Goal: Task Accomplishment & Management: Use online tool/utility

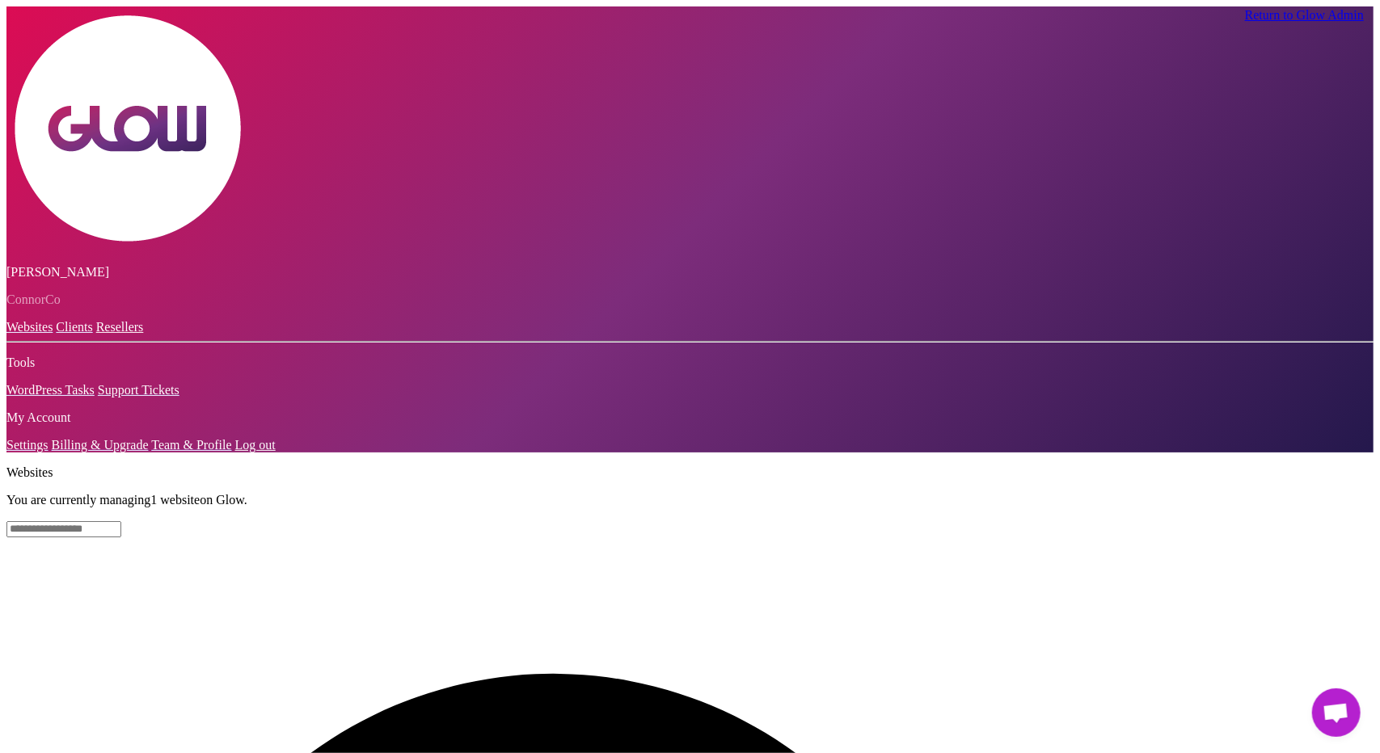
click at [1350, 717] on span "Открытый чат" at bounding box center [1336, 713] width 48 height 48
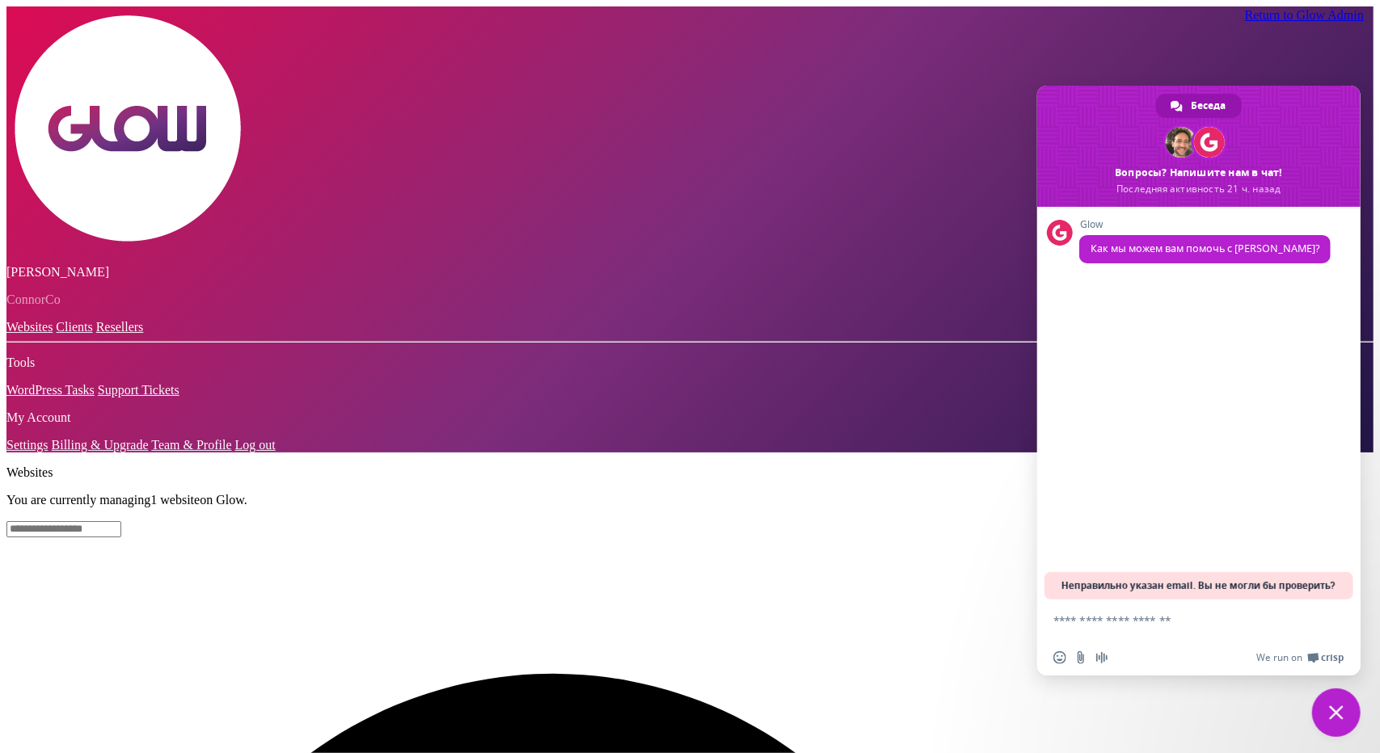
click at [1337, 712] on span "Закрыть чат" at bounding box center [1336, 713] width 15 height 15
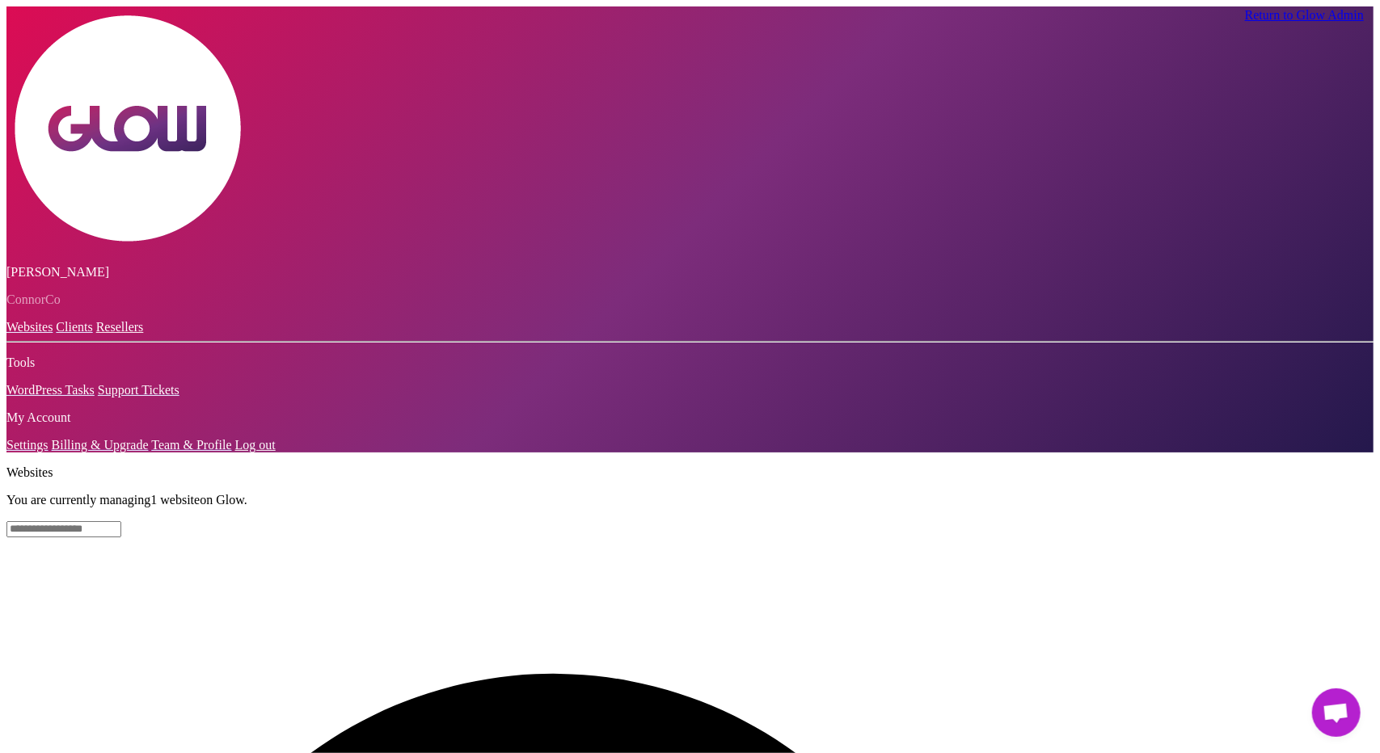
click at [96, 320] on link "Resellers" at bounding box center [120, 327] width 48 height 14
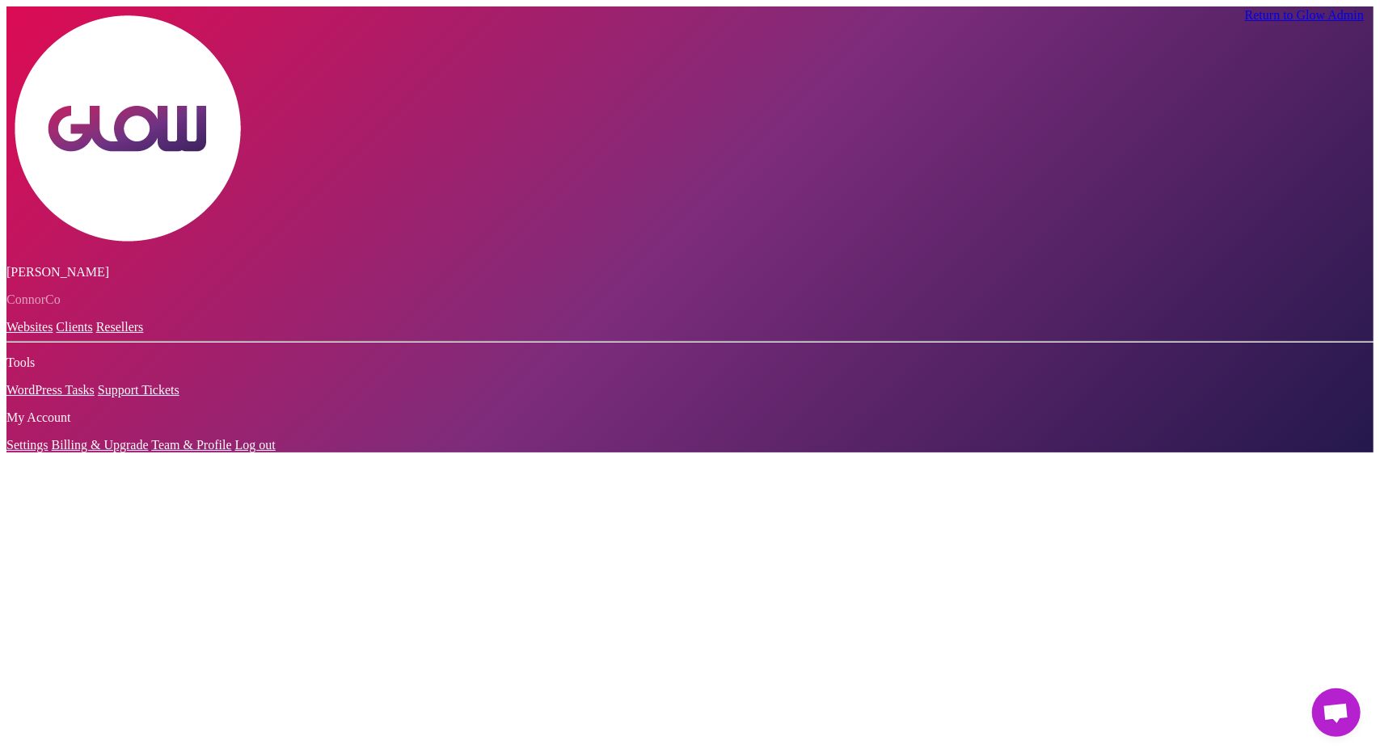
click at [56, 320] on link "Clients" at bounding box center [74, 327] width 36 height 14
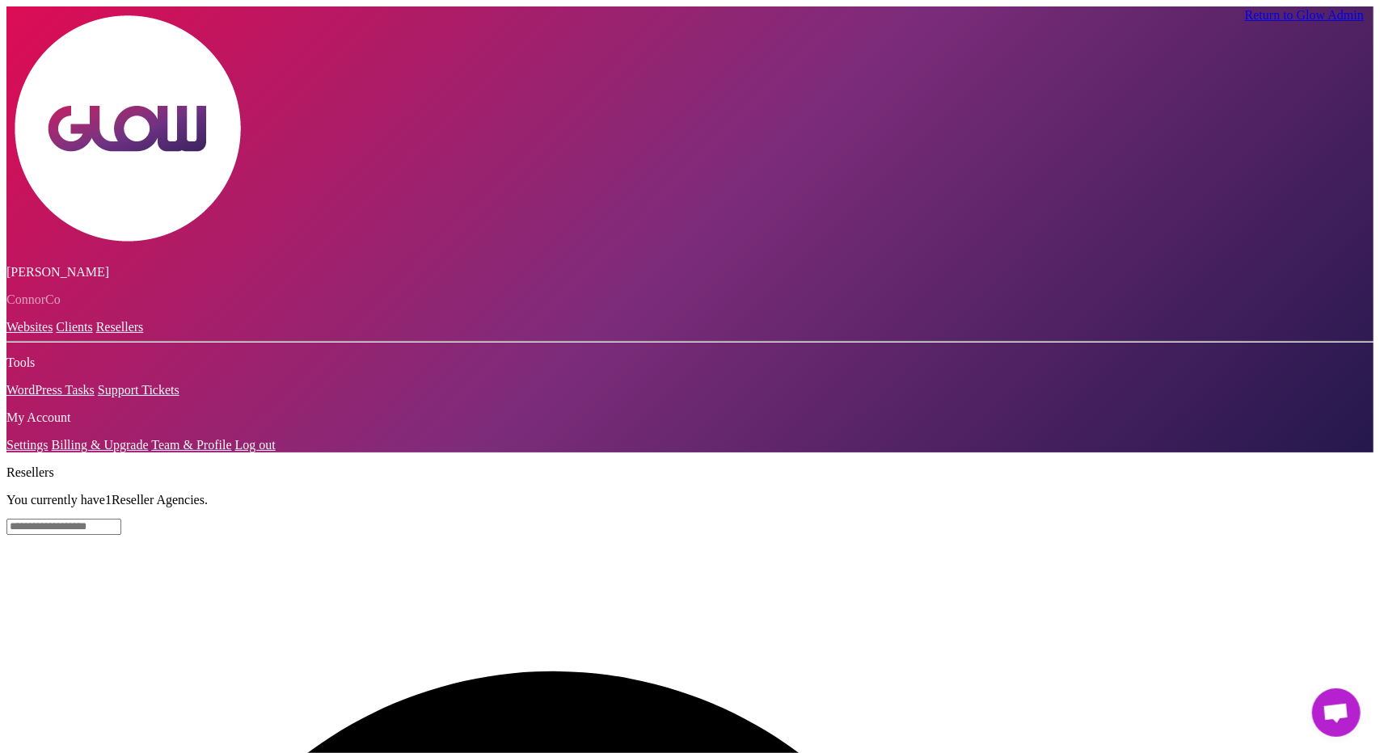
click at [45, 320] on link "Websites" at bounding box center [29, 327] width 46 height 14
click at [1264, 14] on link "Return to Glow Admin" at bounding box center [1304, 15] width 119 height 14
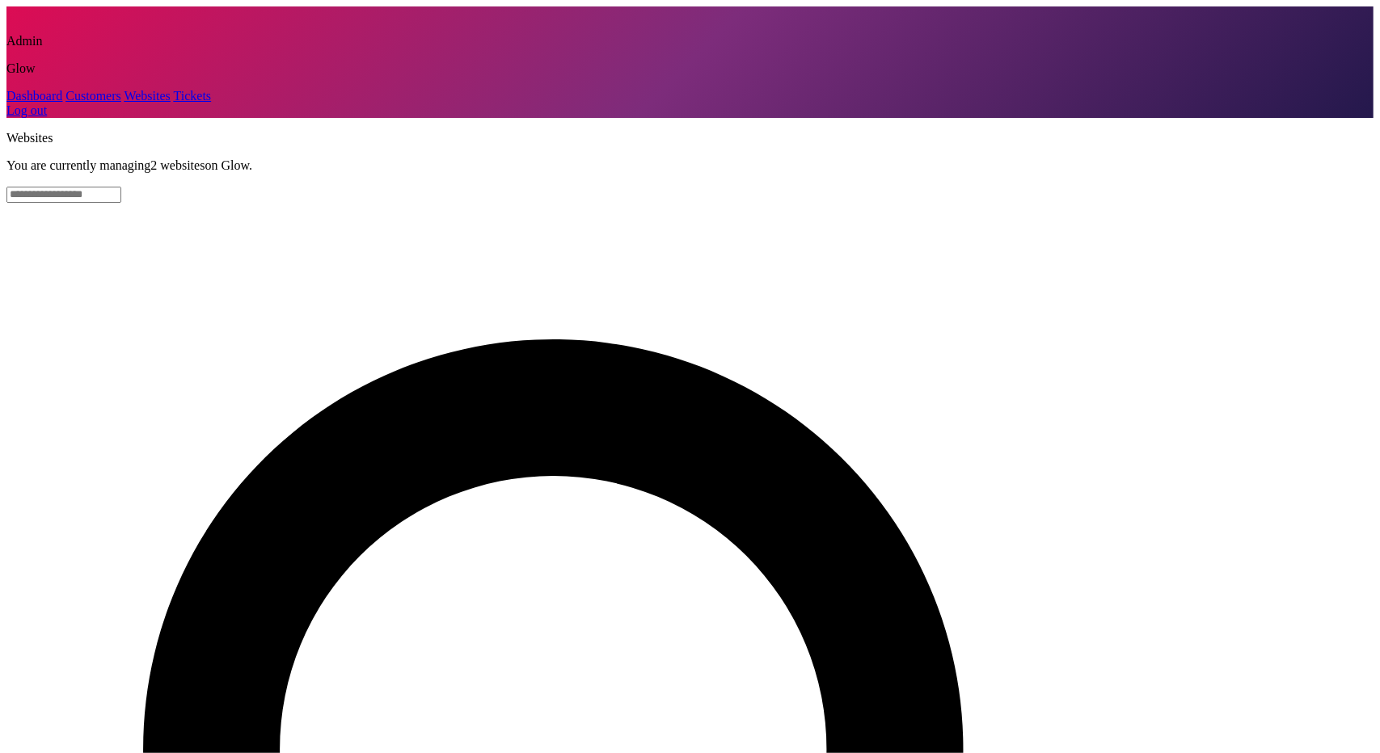
click at [68, 103] on link "Customers" at bounding box center [92, 96] width 55 height 14
click at [81, 103] on link "Customers" at bounding box center [92, 96] width 55 height 14
click at [59, 103] on link "Dashboard" at bounding box center [34, 96] width 56 height 14
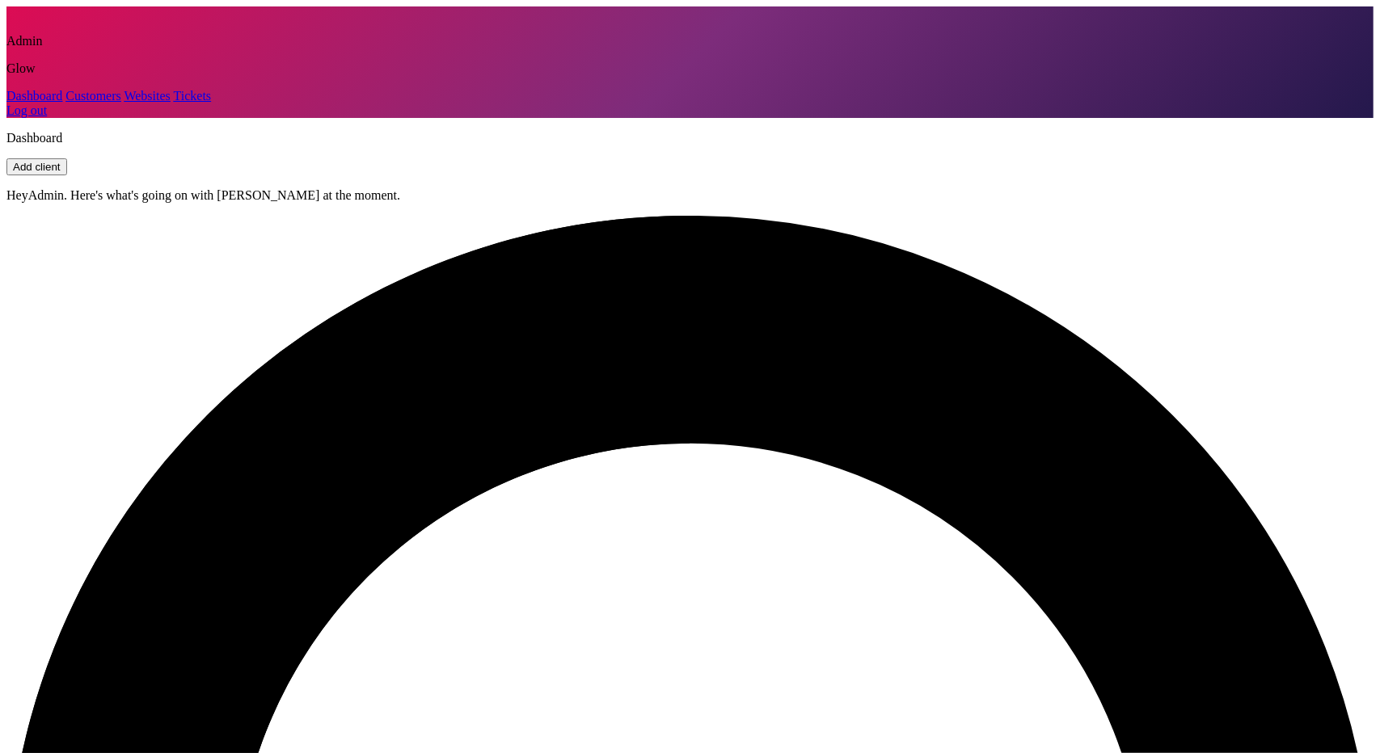
click at [65, 103] on link "Customers" at bounding box center [92, 96] width 55 height 14
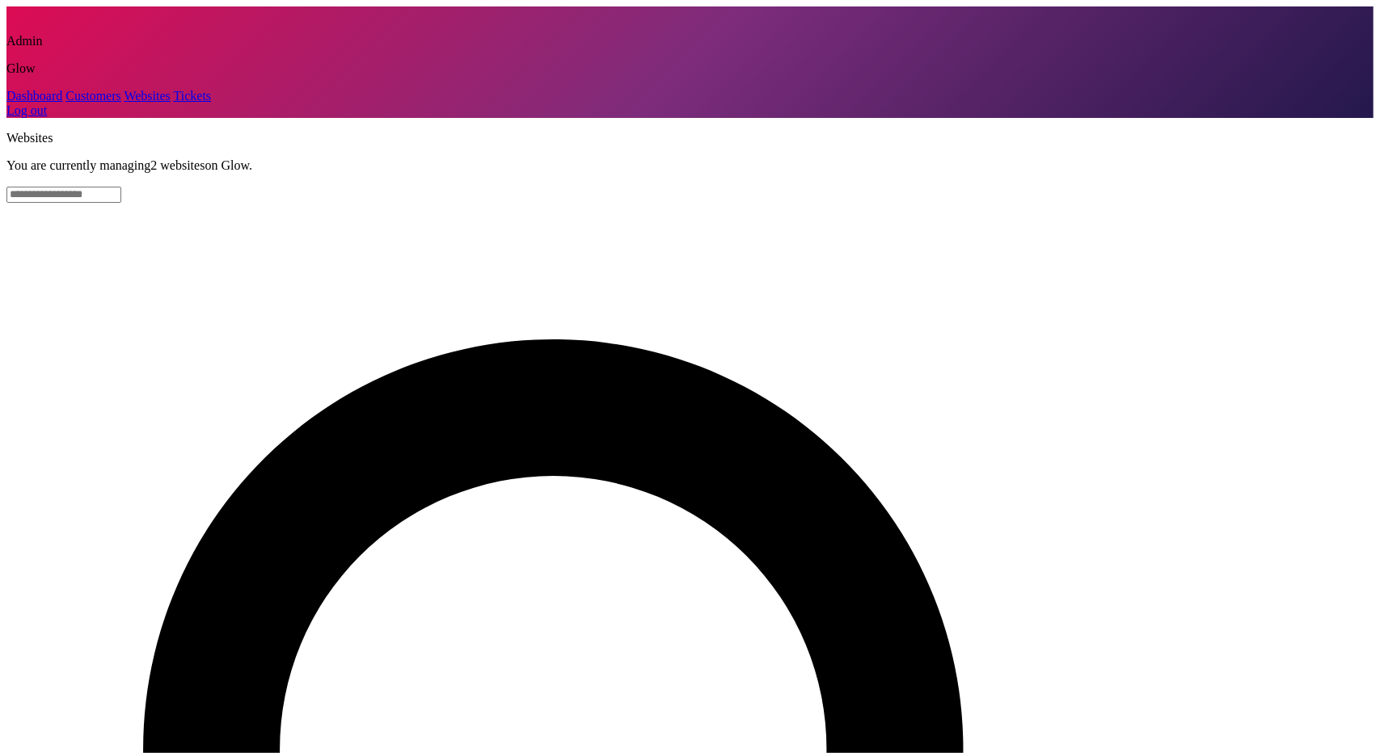
click at [70, 103] on link "Customers" at bounding box center [92, 96] width 55 height 14
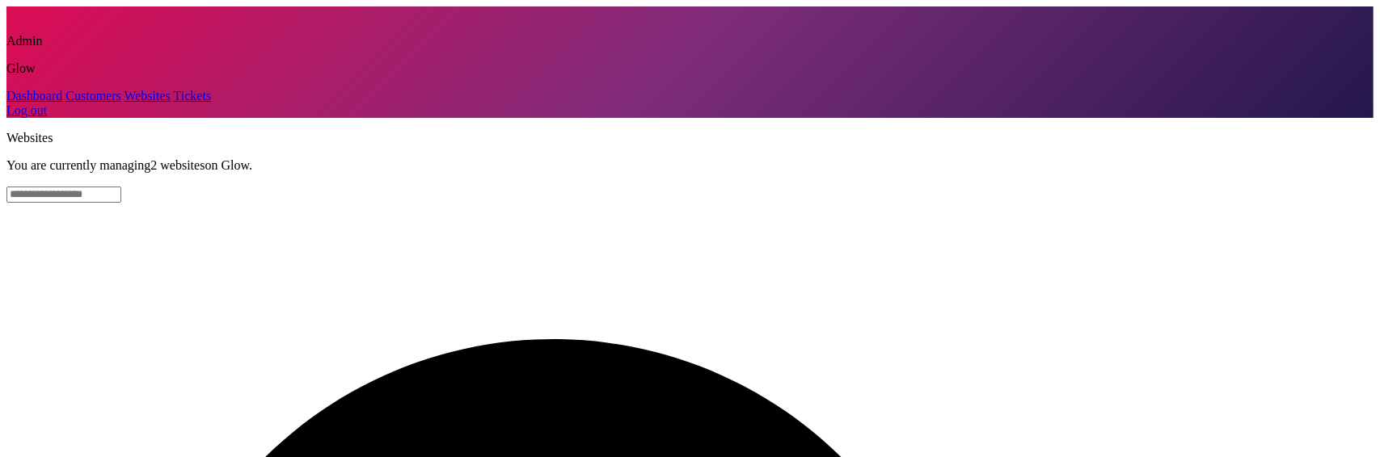
click at [54, 103] on link "Dashboard" at bounding box center [34, 96] width 56 height 14
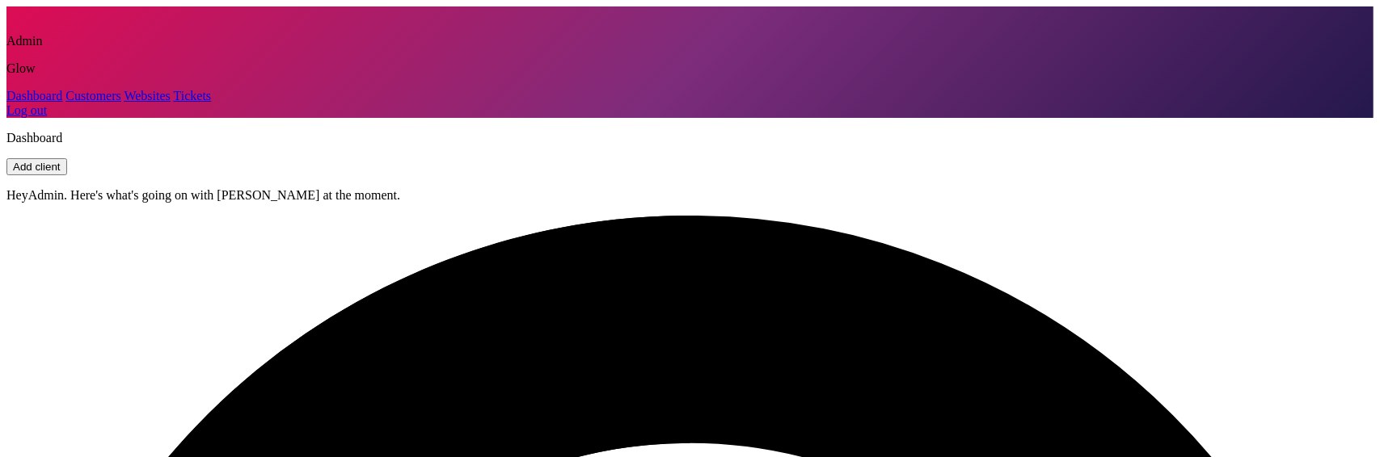
click at [62, 103] on link "Dashboard" at bounding box center [34, 96] width 56 height 14
click at [65, 103] on link "Customers" at bounding box center [92, 96] width 55 height 14
click at [124, 103] on link "Websites" at bounding box center [147, 96] width 46 height 14
click at [47, 117] on link "Log out" at bounding box center [26, 110] width 40 height 14
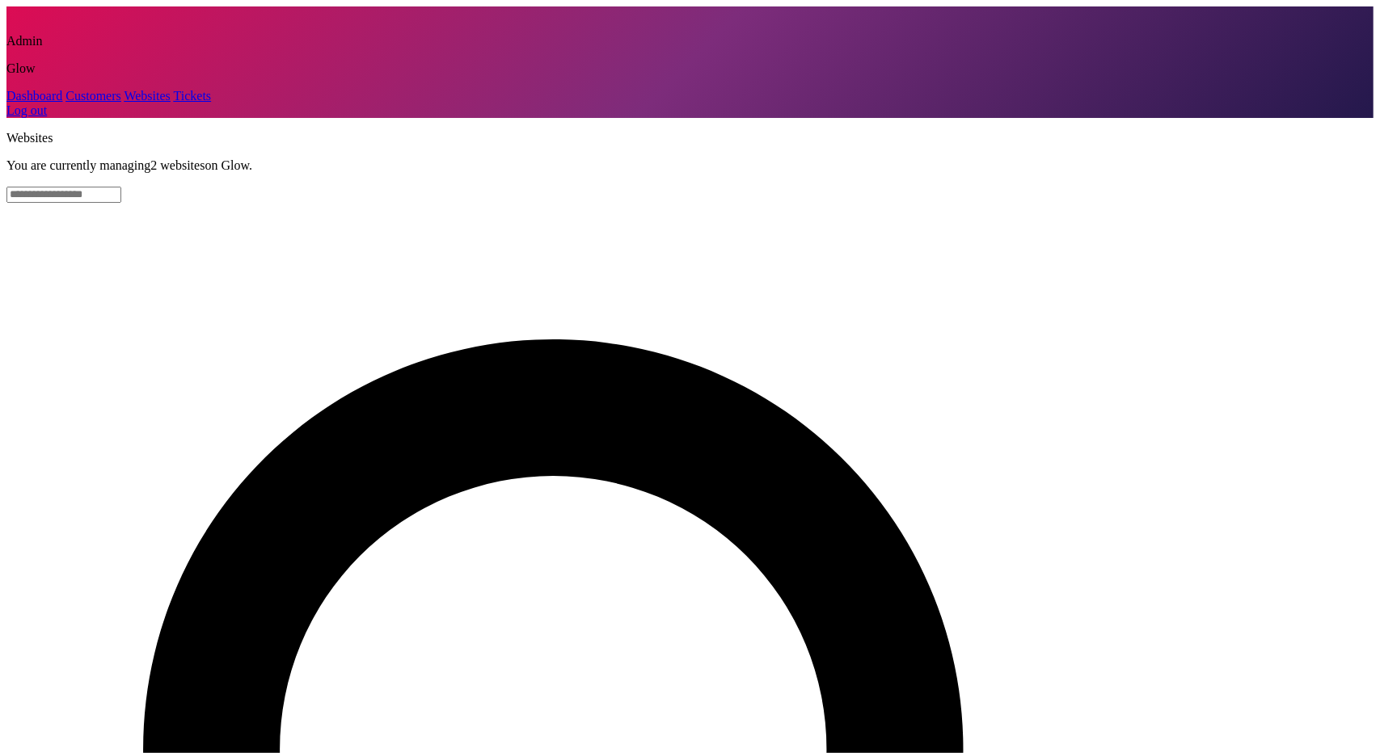
click at [78, 103] on link "Customers" at bounding box center [92, 96] width 55 height 14
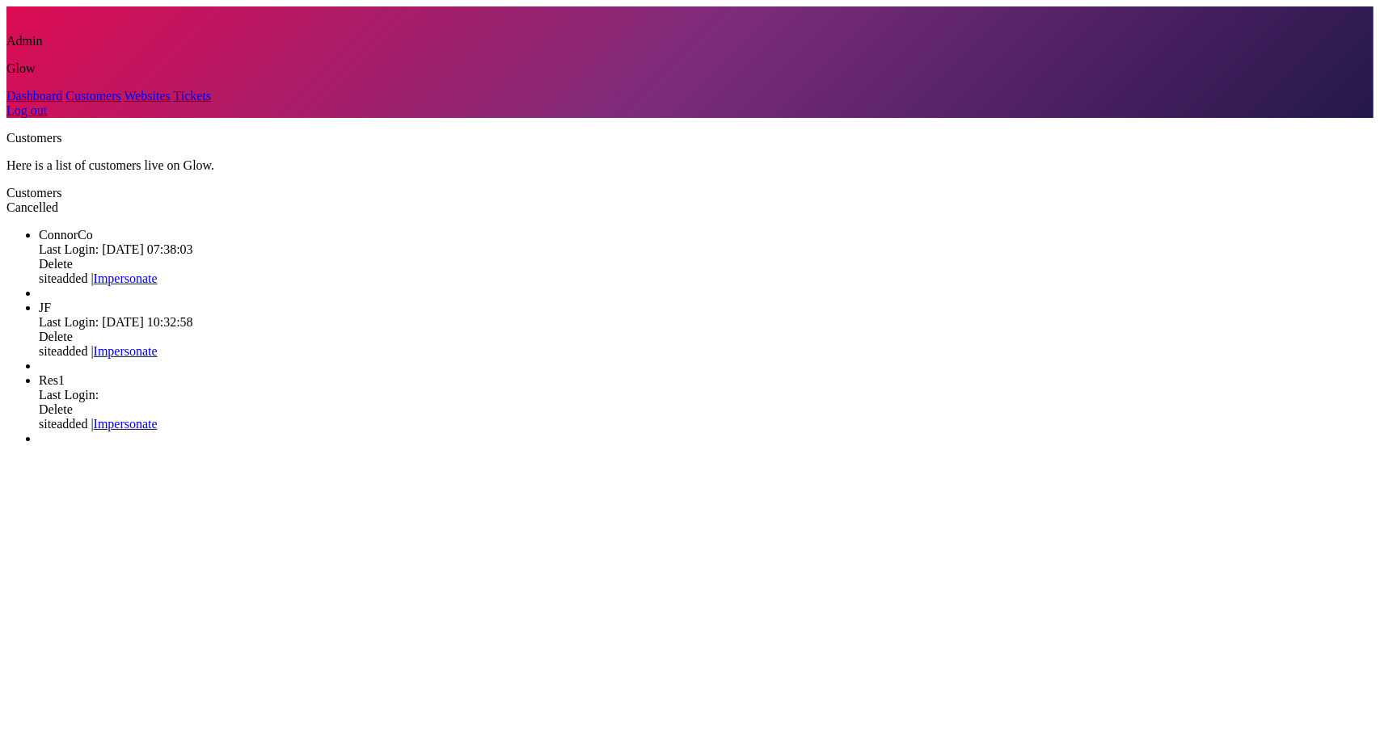
click at [523, 446] on div "Customers Here is a list of customers live on Glow. Customers Cancelled ConnorC…" at bounding box center [689, 288] width 1367 height 315
click at [158, 344] on link "Impersonate" at bounding box center [126, 351] width 64 height 14
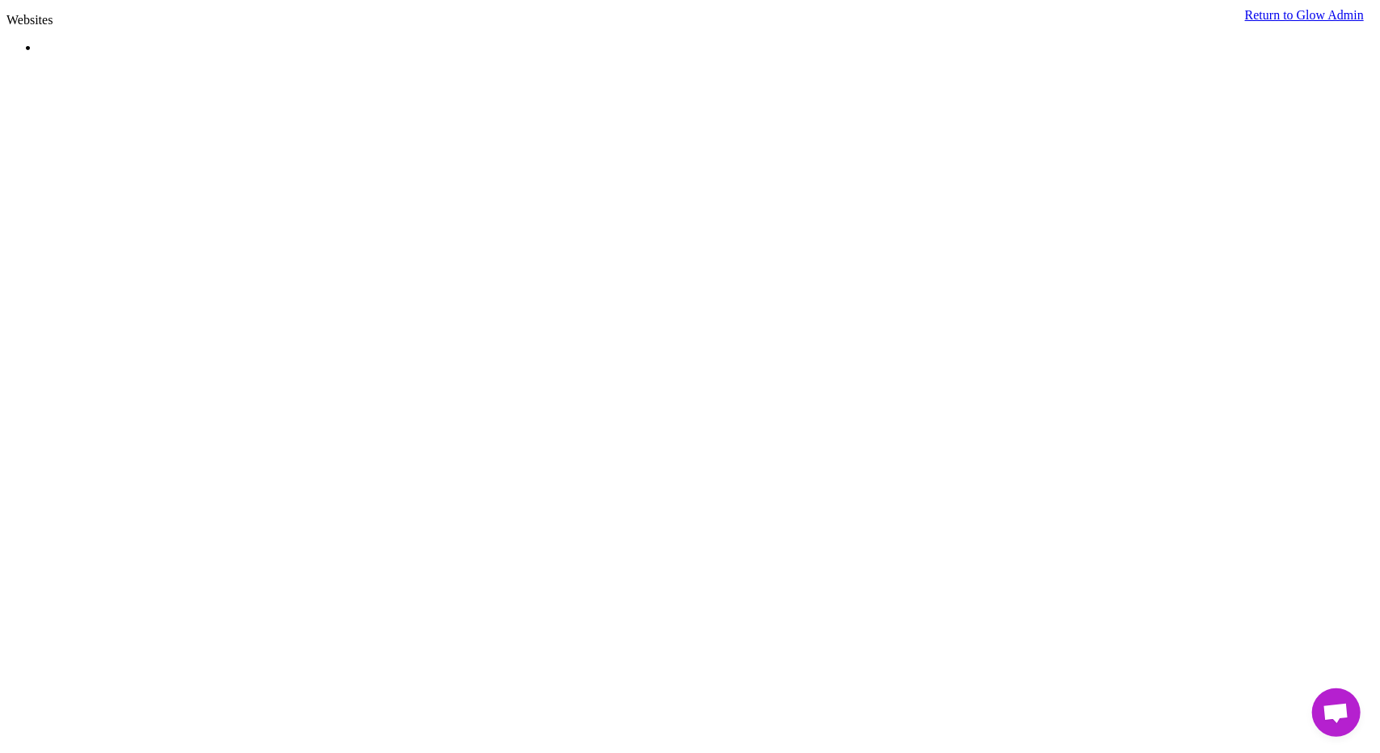
click at [1336, 712] on span "Открытый чат" at bounding box center [1335, 714] width 27 height 23
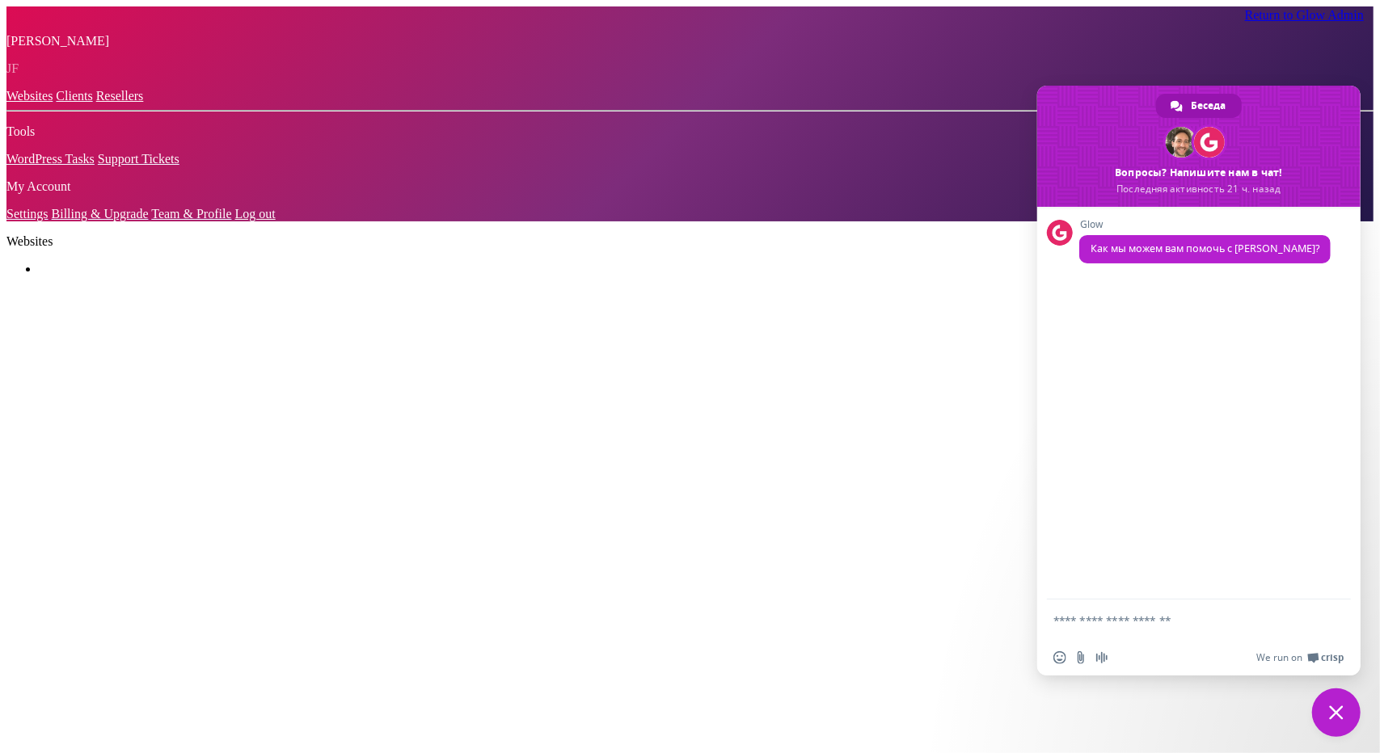
click at [1336, 712] on span "Закрыть чат" at bounding box center [1336, 713] width 15 height 15
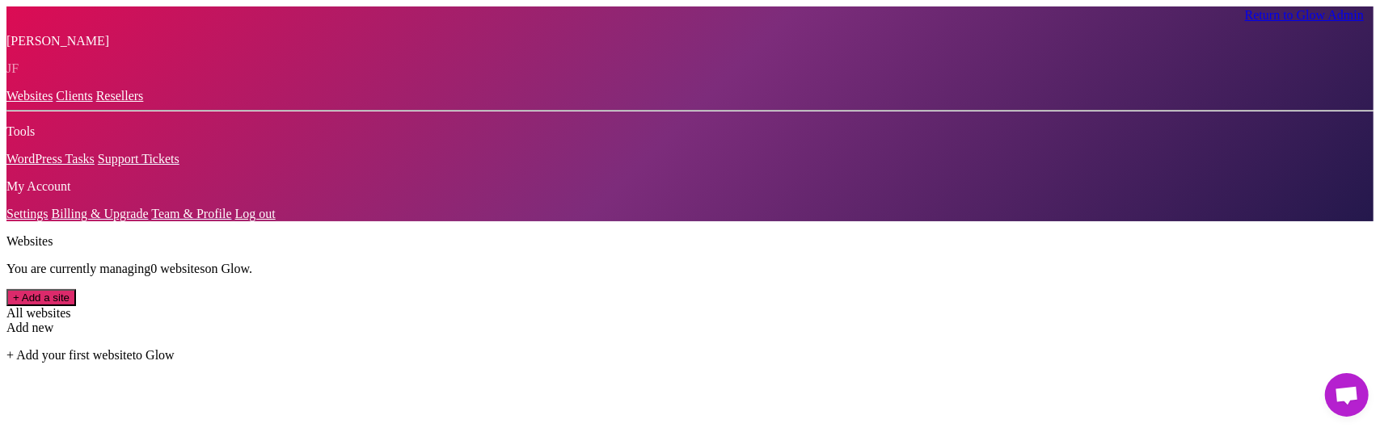
click at [56, 103] on link "Clients" at bounding box center [74, 96] width 36 height 14
click at [36, 103] on link "Websites" at bounding box center [29, 96] width 46 height 14
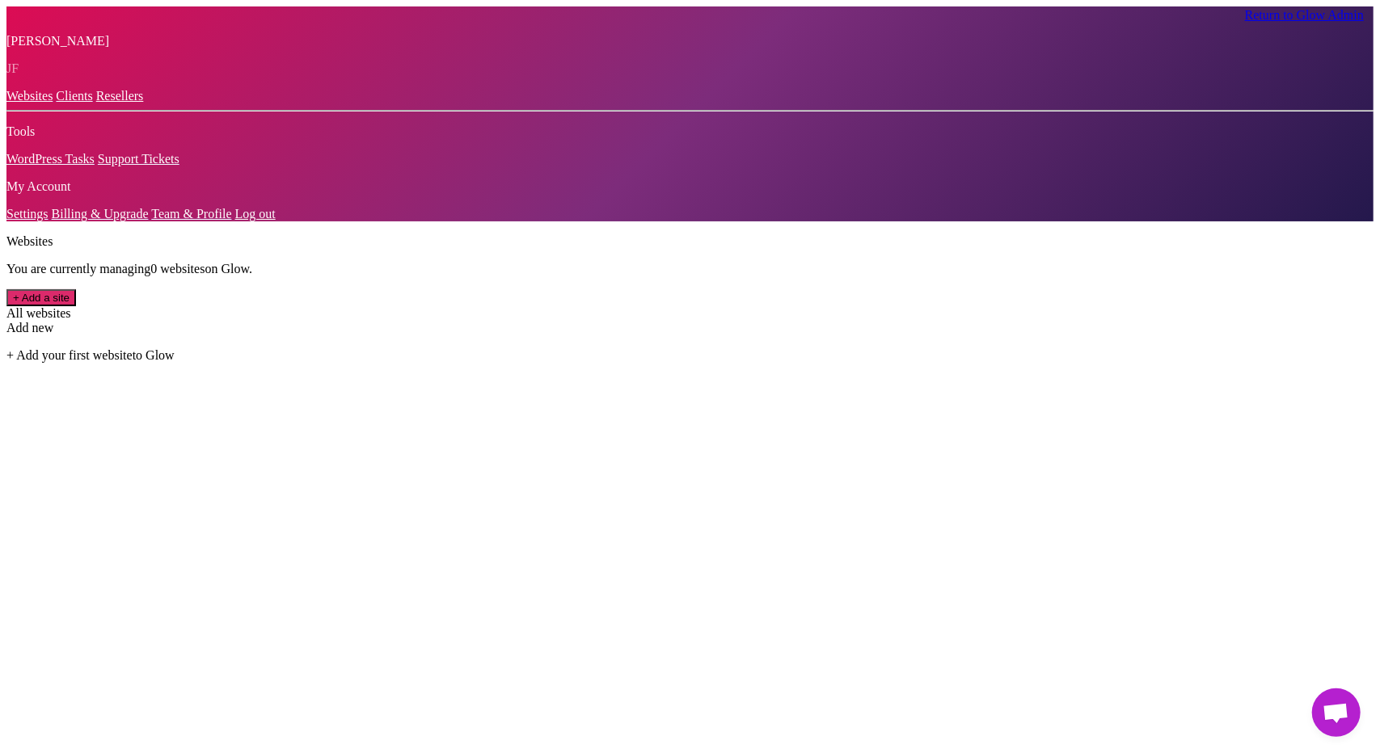
click at [56, 103] on link "Clients" at bounding box center [74, 96] width 36 height 14
click at [53, 103] on link "Websites" at bounding box center [29, 96] width 46 height 14
click at [1343, 457] on span "Открытый чат" at bounding box center [1335, 714] width 27 height 23
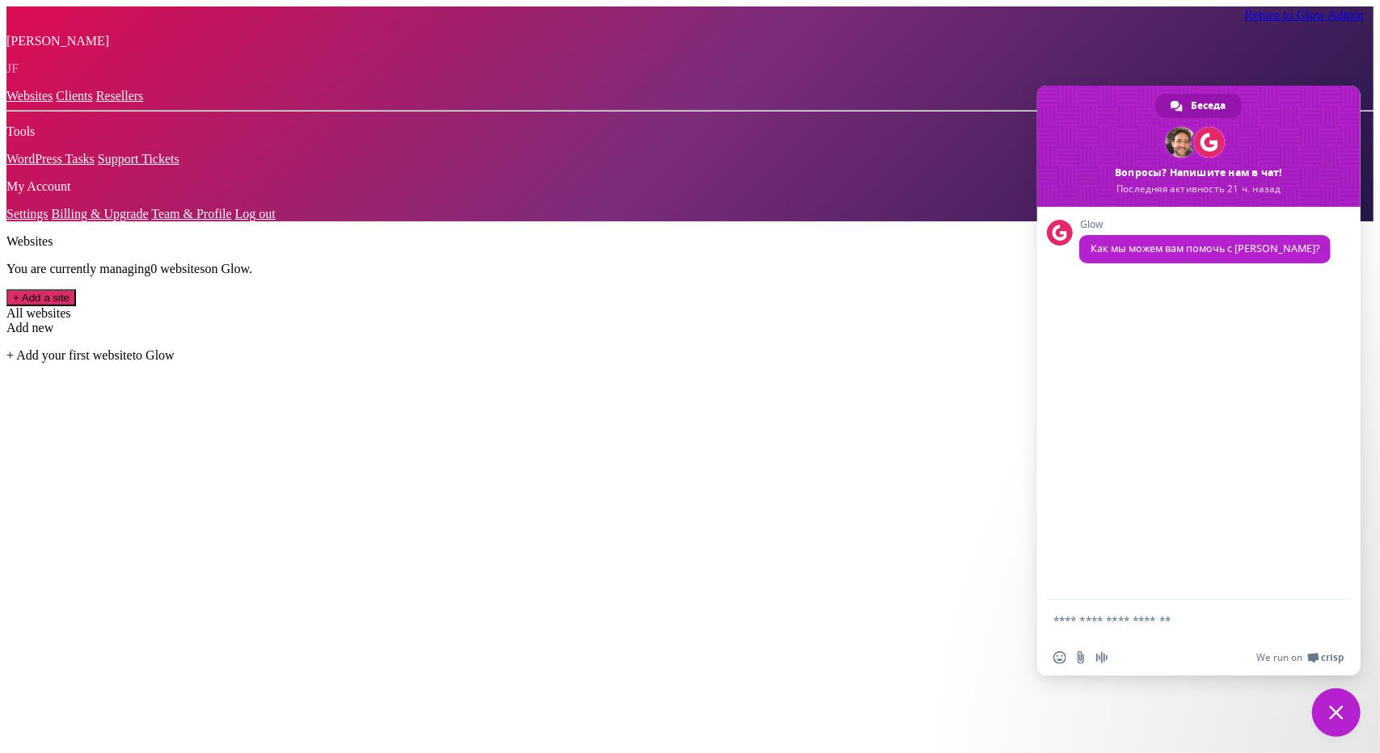
click at [1333, 457] on span "Закрыть чат" at bounding box center [1336, 713] width 15 height 15
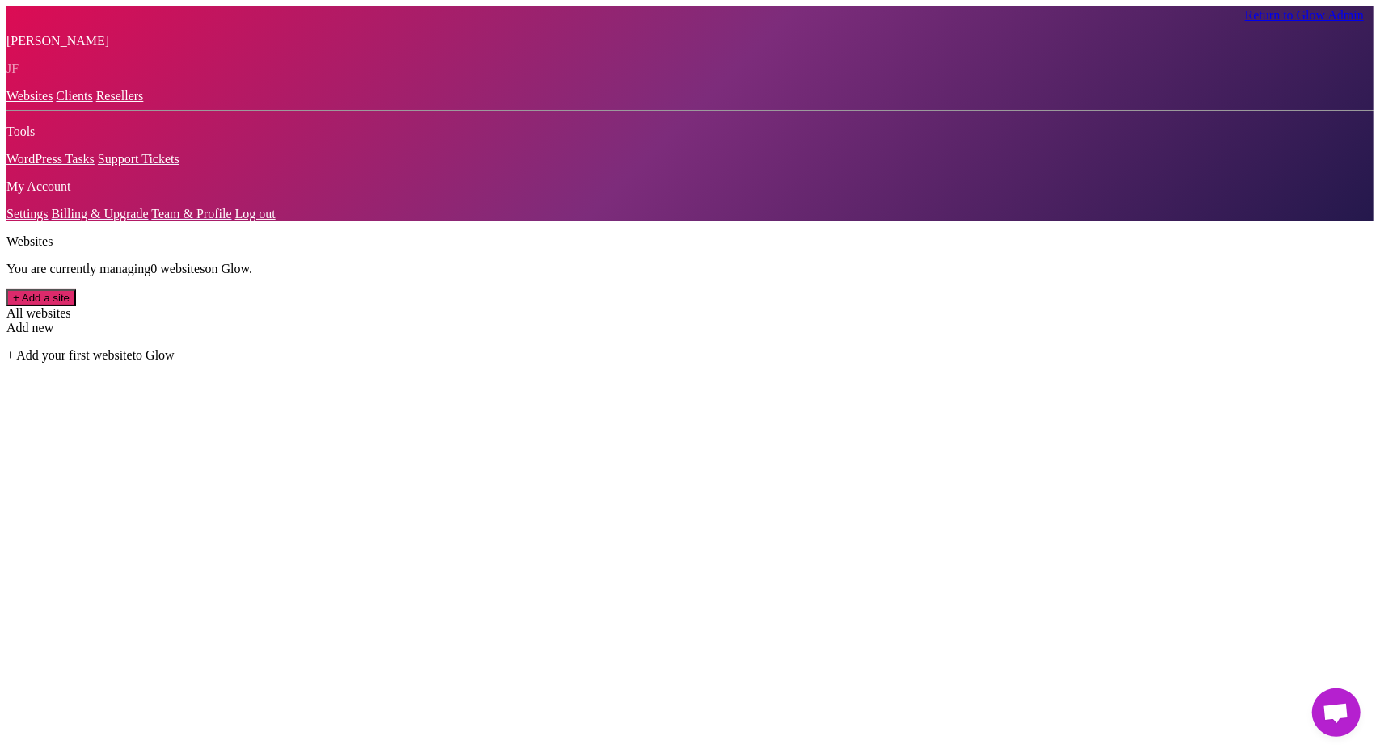
click at [56, 103] on link "Clients" at bounding box center [74, 96] width 36 height 14
click at [1341, 457] on span "Открытый чат" at bounding box center [1335, 714] width 27 height 23
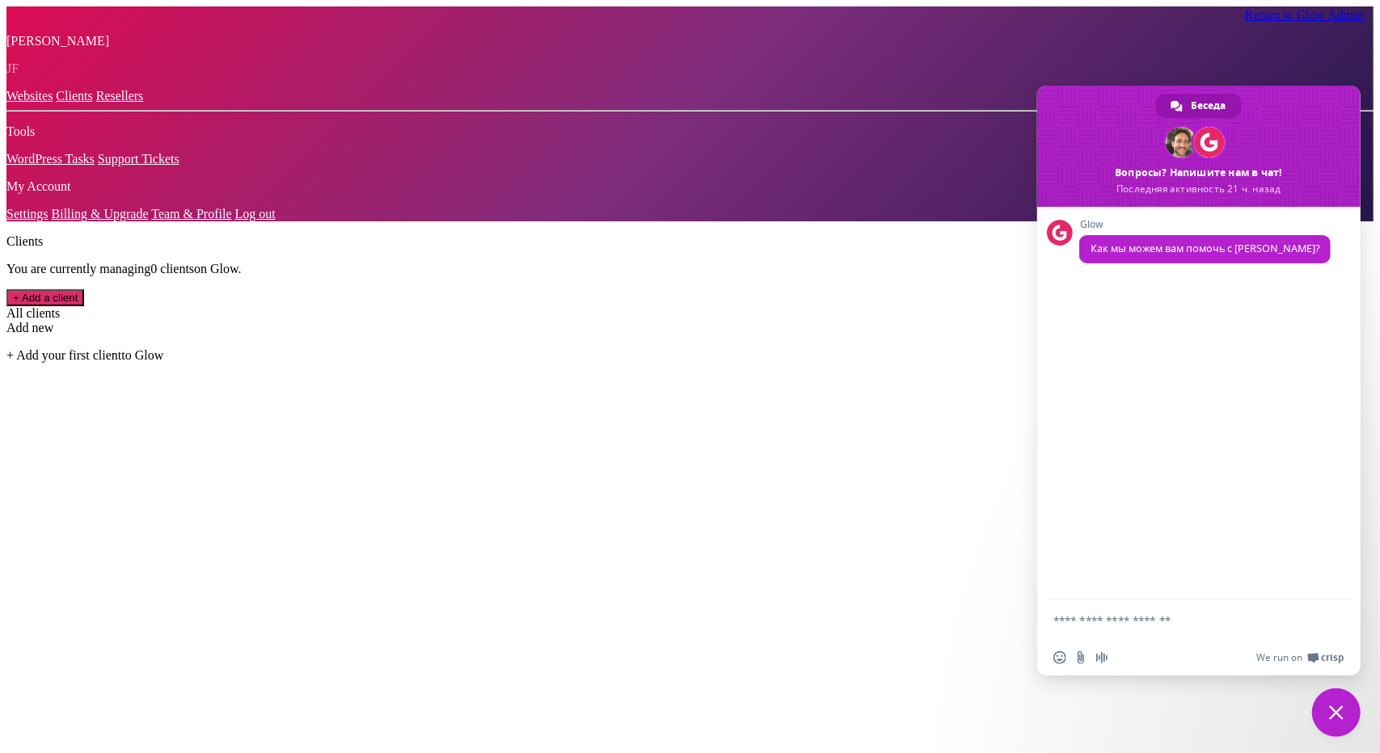
click at [1156, 457] on textarea "Отправьте сообщение..." at bounding box center [1182, 620] width 259 height 40
type textarea "**********"
click at [1333, 457] on span "Отправить" at bounding box center [1332, 620] width 12 height 12
click at [832, 360] on div "Clients You are currently managing 0 client s on Glow. + Add a client All clien…" at bounding box center [689, 298] width 1367 height 128
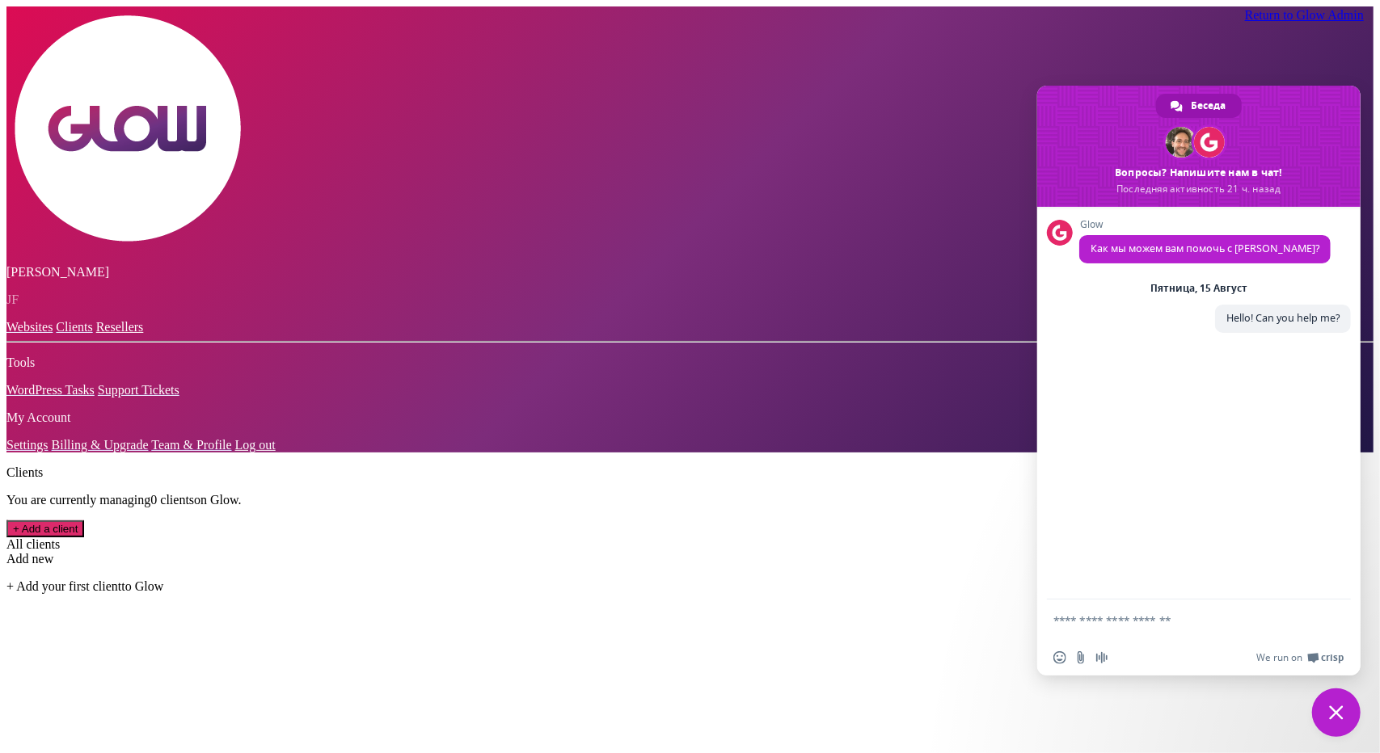
click at [1354, 594] on main "Clients You are currently managing 0 client s on Glow. + Add a client All clien…" at bounding box center [689, 530] width 1367 height 128
click at [1342, 704] on span "Закрыть чат" at bounding box center [1336, 713] width 48 height 48
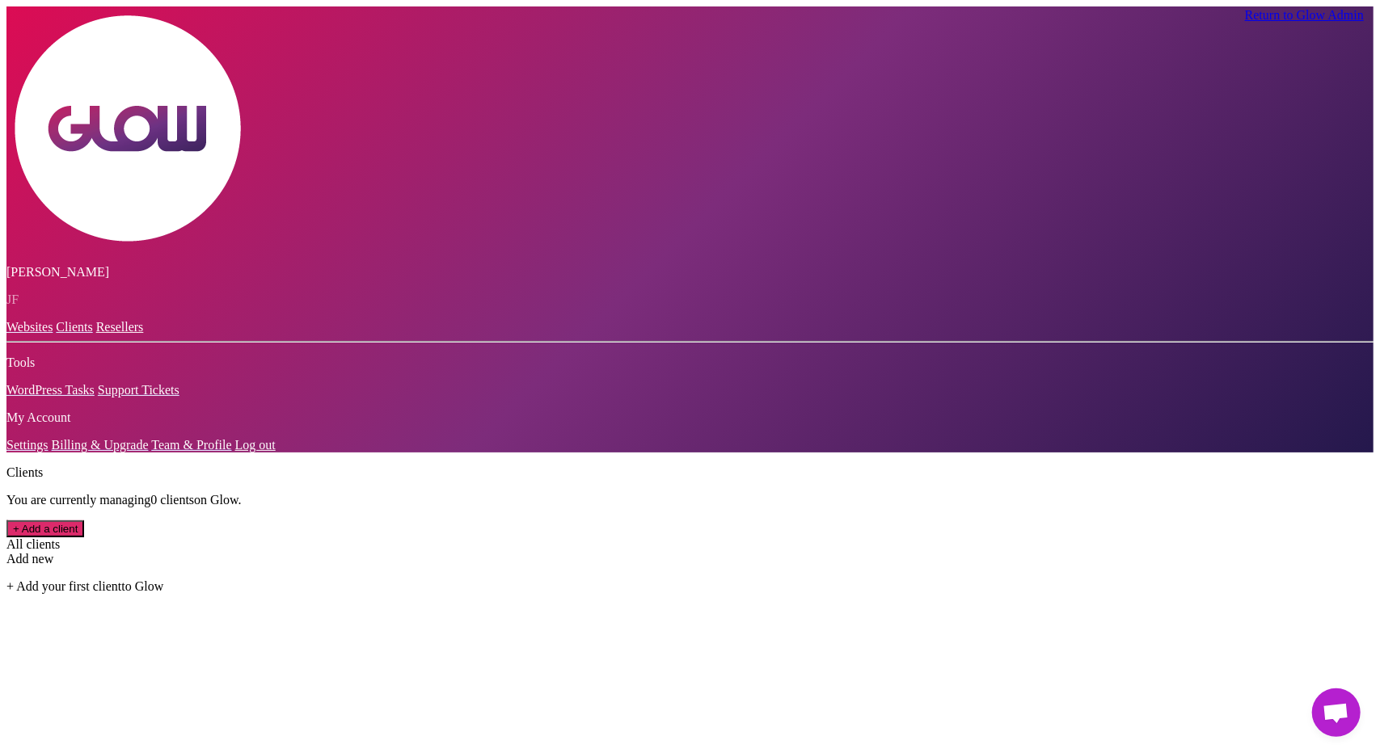
click at [1338, 710] on span "Открытый чат" at bounding box center [1335, 714] width 27 height 23
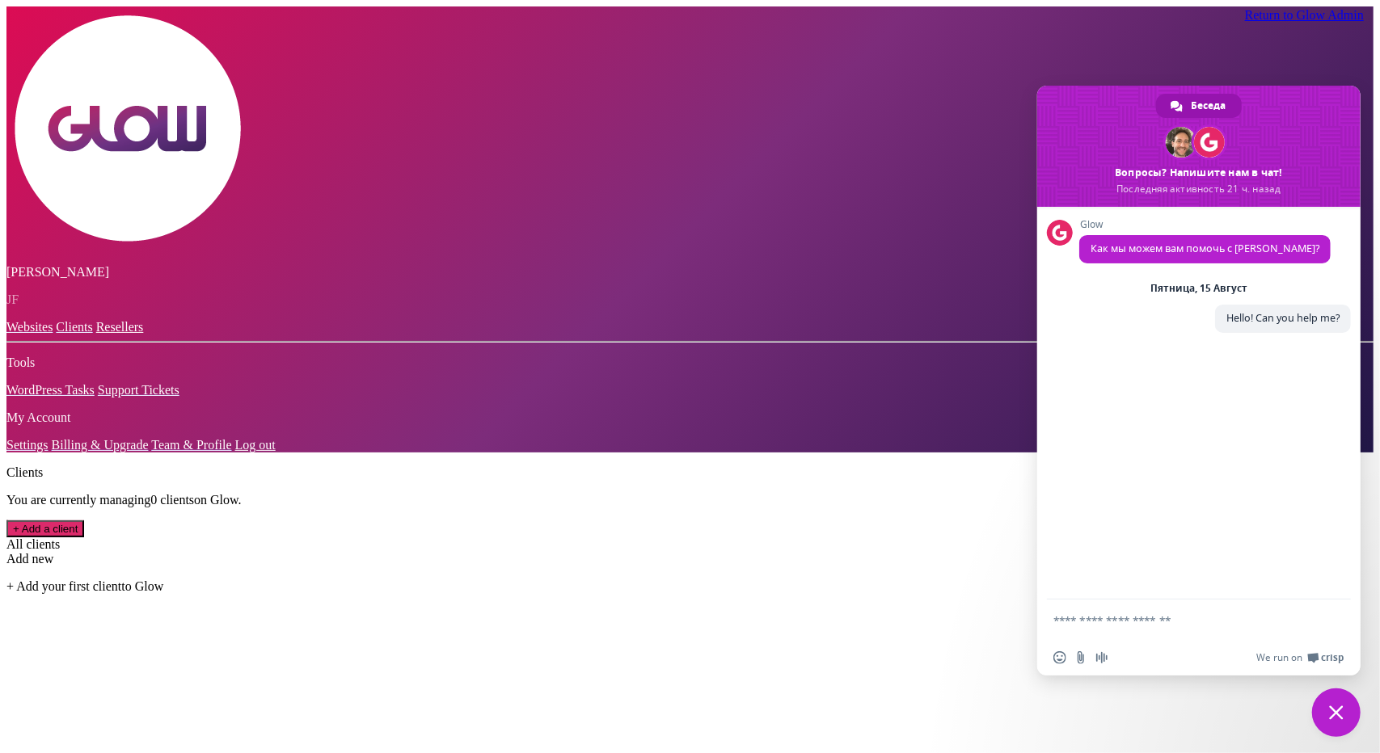
click at [1329, 709] on span "Закрыть чат" at bounding box center [1336, 713] width 15 height 15
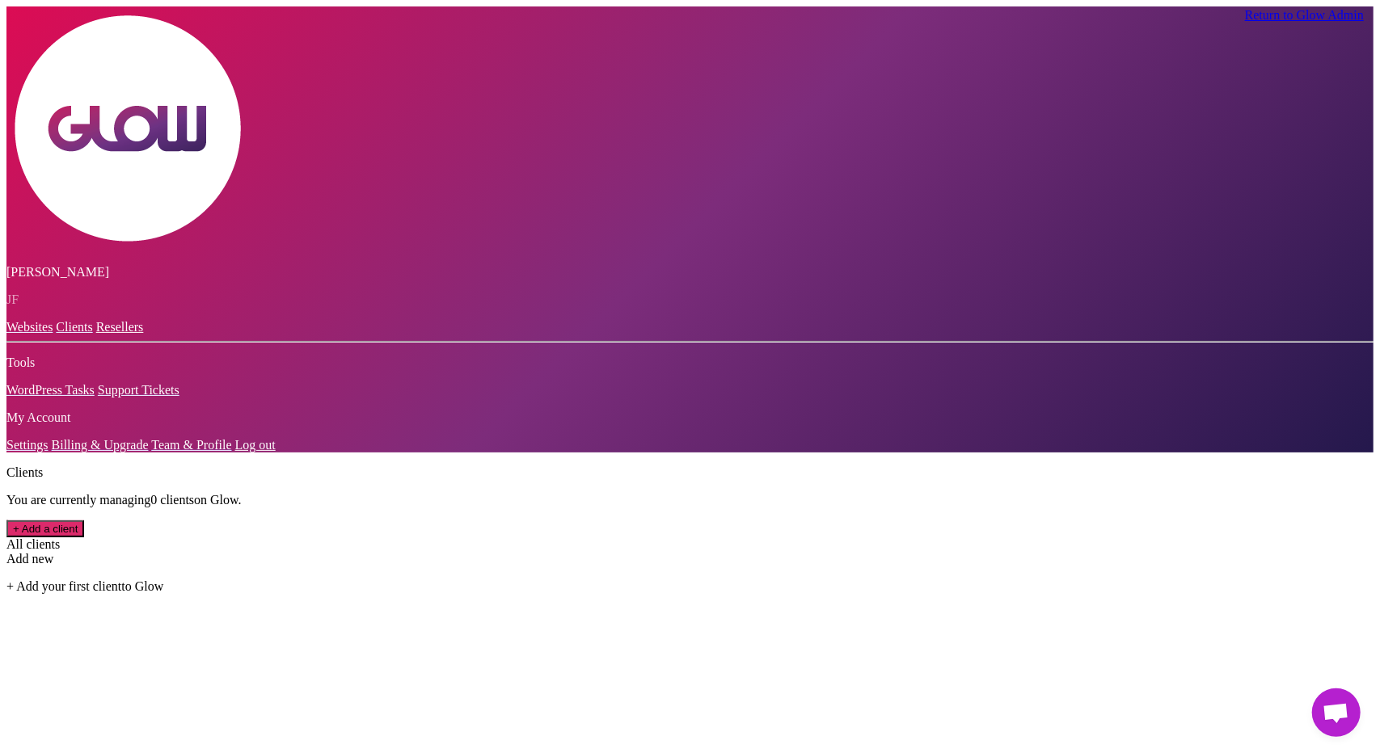
click at [1344, 699] on span "Открытый чат" at bounding box center [1336, 713] width 48 height 48
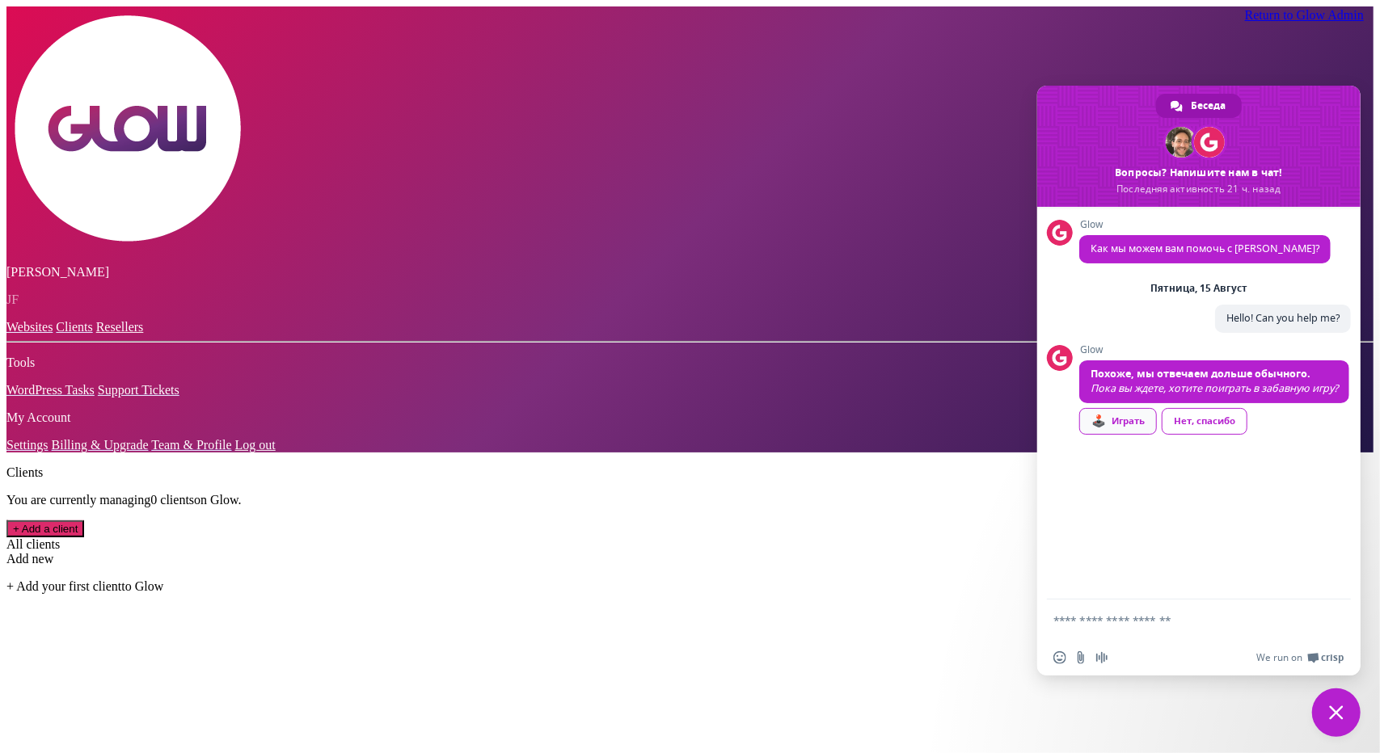
click at [1110, 435] on link "🕹️ Играть" at bounding box center [1118, 421] width 78 height 27
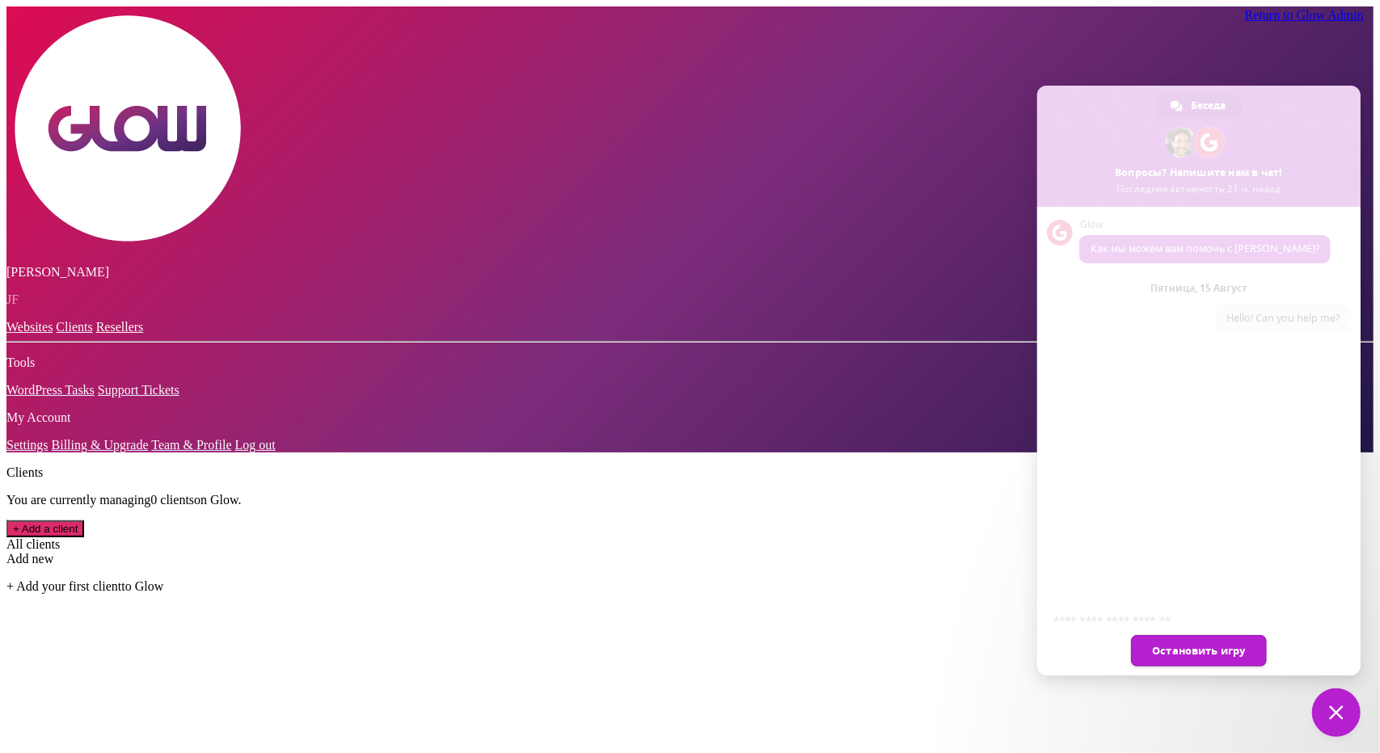
click at [1218, 652] on link "Остановить игру" at bounding box center [1198, 651] width 135 height 32
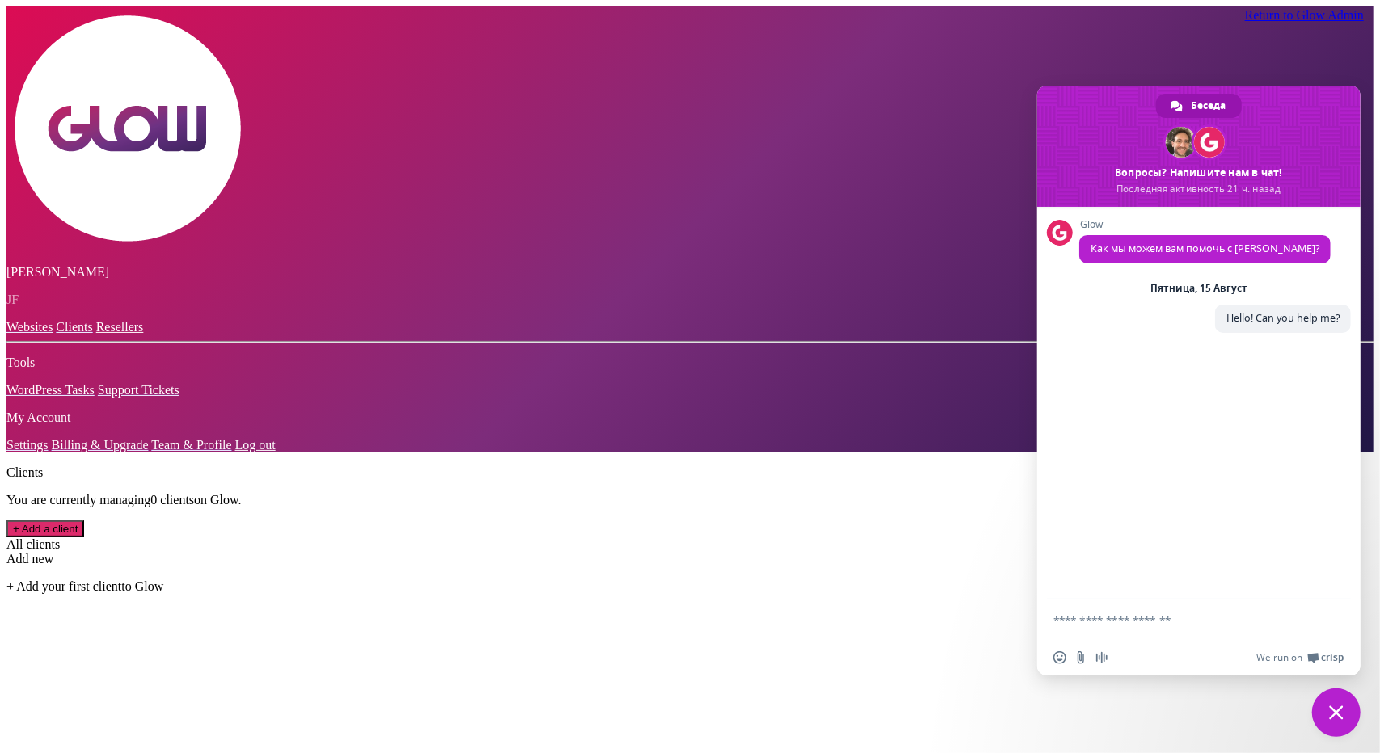
click at [905, 466] on div "Clients You are currently managing 0 client s on Glow. + Add a client All clien…" at bounding box center [689, 530] width 1367 height 128
click at [1349, 708] on span "Закрыть чат" at bounding box center [1336, 713] width 48 height 48
